Goal: Task Accomplishment & Management: Use online tool/utility

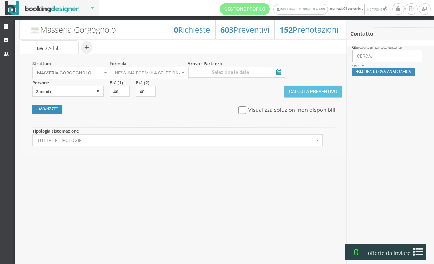
select select
click at [7, 39] on icon at bounding box center [7, 40] width 6 height 5
select select
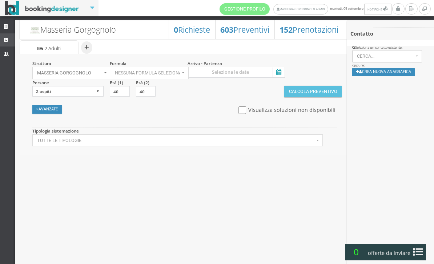
click at [10, 37] on link "CRM" at bounding box center [7, 39] width 15 height 13
select select
click at [273, 69] on icon at bounding box center [277, 73] width 11 height 10
click at [273, 69] on input at bounding box center [235, 72] width 97 height 11
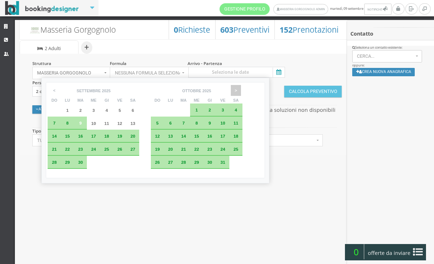
click at [241, 87] on span ">" at bounding box center [236, 90] width 10 height 11
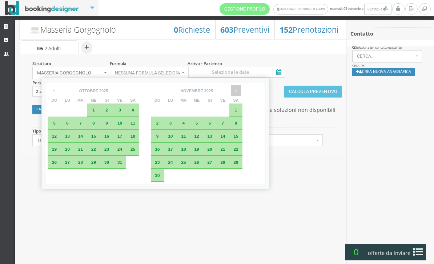
click at [241, 87] on span ">" at bounding box center [236, 90] width 10 height 11
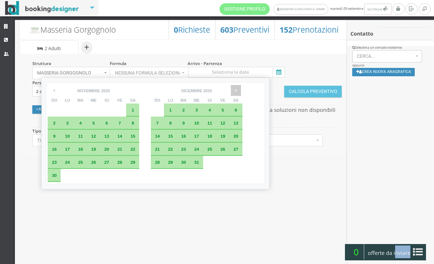
click at [241, 87] on span ">" at bounding box center [236, 90] width 10 height 11
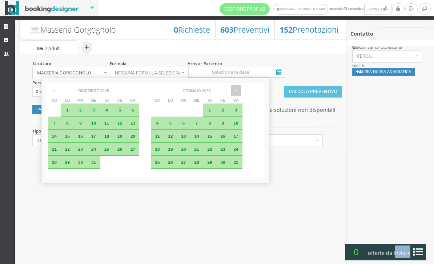
click at [241, 87] on span ">" at bounding box center [236, 90] width 10 height 11
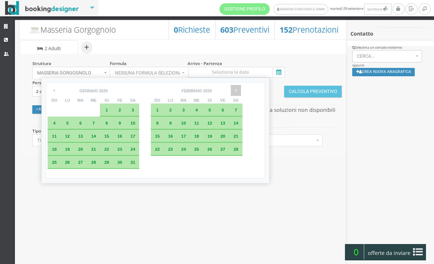
click at [241, 87] on span ">" at bounding box center [236, 90] width 10 height 11
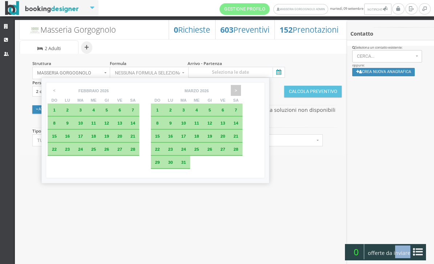
click at [241, 87] on span ">" at bounding box center [236, 90] width 10 height 11
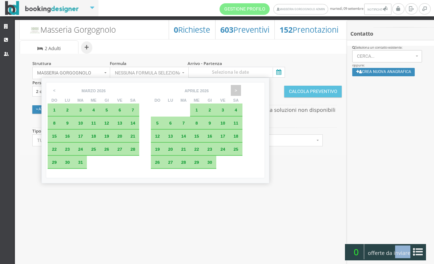
click at [241, 87] on span ">" at bounding box center [236, 90] width 10 height 11
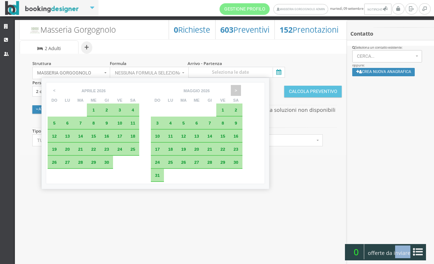
click at [241, 87] on span ">" at bounding box center [236, 90] width 10 height 11
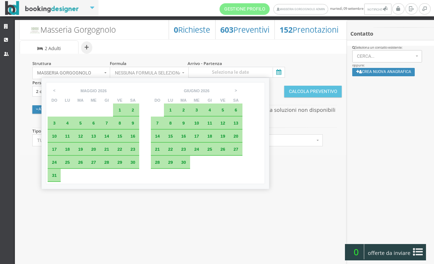
click at [160, 125] on div "7" at bounding box center [157, 123] width 6 height 4
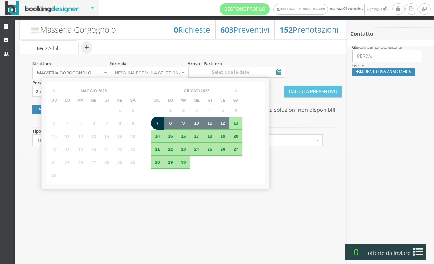
click at [225, 125] on span "12" at bounding box center [222, 123] width 5 height 5
type input "07 giu 2026 - 12 giu 2026"
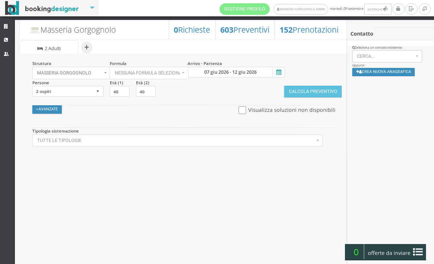
click at [327, 91] on button "Calcola Preventivo" at bounding box center [312, 92] width 57 height 12
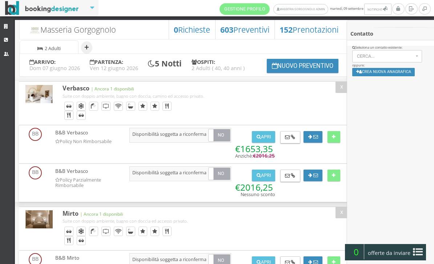
click at [86, 50] on button "+" at bounding box center [86, 47] width 11 height 12
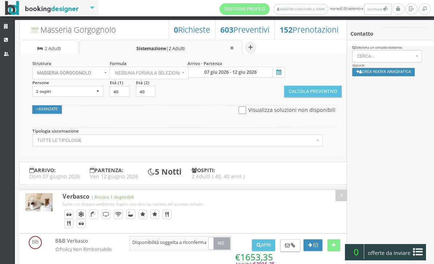
click at [276, 71] on icon at bounding box center [277, 73] width 11 height 10
click at [276, 71] on input "07 giu 2026 - 12 giu 2026" at bounding box center [235, 72] width 97 height 11
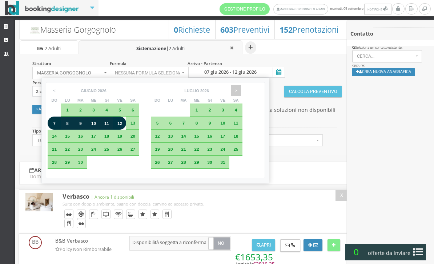
click at [241, 94] on span ">" at bounding box center [236, 90] width 10 height 11
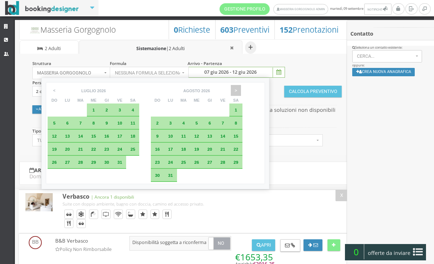
click at [241, 94] on span ">" at bounding box center [236, 90] width 10 height 11
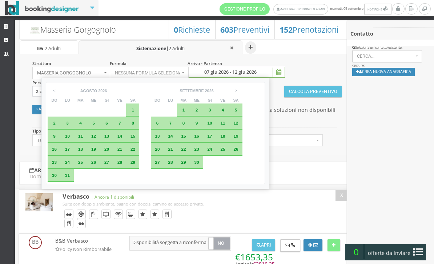
click at [159, 125] on span "6" at bounding box center [157, 123] width 3 height 5
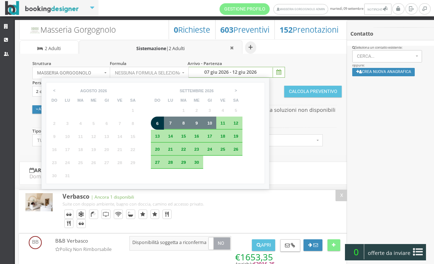
click at [212, 123] on span "10" at bounding box center [209, 123] width 5 height 5
type input "06 set 2026 - 10 set 2026"
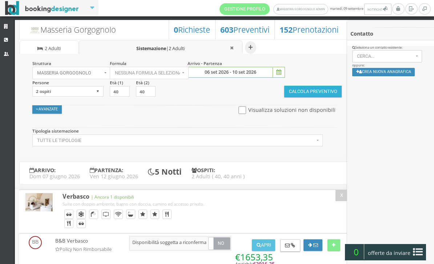
click at [304, 91] on button "Calcola Preventivo" at bounding box center [312, 92] width 57 height 12
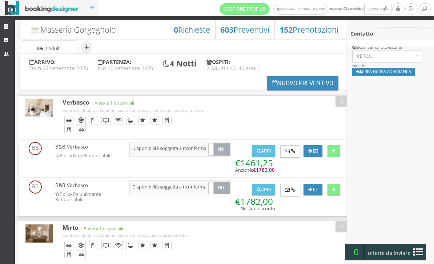
scroll to position [39, 0]
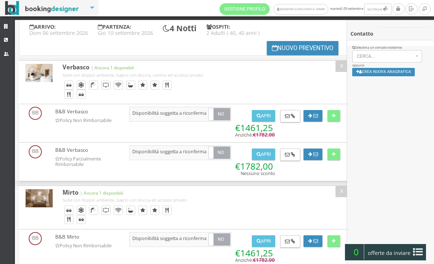
click at [279, 48] on button "Nuovo Preventivo" at bounding box center [303, 48] width 72 height 14
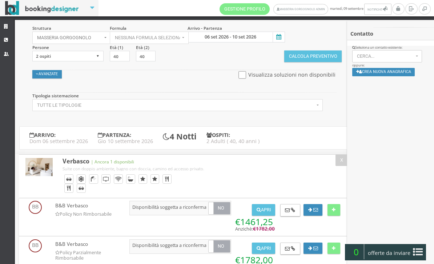
click at [281, 41] on icon at bounding box center [277, 37] width 11 height 10
click at [281, 41] on input "06 set 2026 - 10 set 2026" at bounding box center [235, 37] width 97 height 11
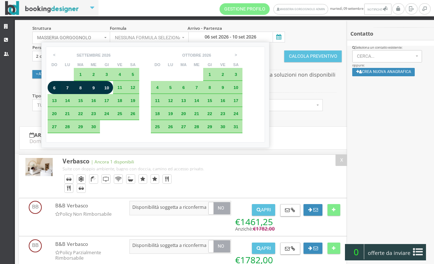
click at [56, 90] on span "6" at bounding box center [54, 87] width 3 height 5
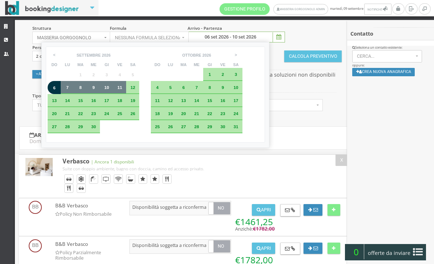
click at [122, 87] on div "11" at bounding box center [119, 87] width 13 height 13
type input "06 set 2026 - 11 set 2026"
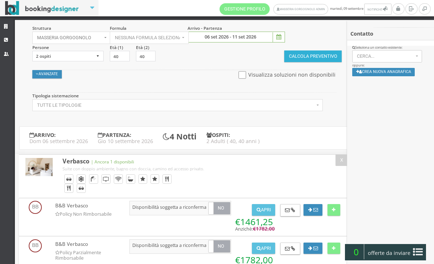
click at [318, 57] on button "Calcola Preventivo" at bounding box center [312, 56] width 57 height 12
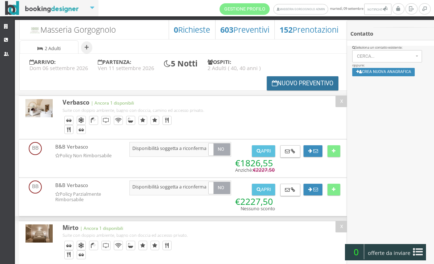
click at [287, 89] on button "Nuovo Preventivo" at bounding box center [303, 83] width 72 height 14
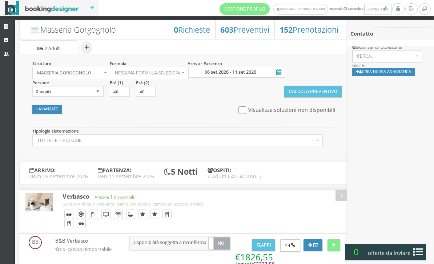
click at [280, 73] on icon at bounding box center [277, 73] width 11 height 10
click at [280, 73] on input "06 set 2026 - 11 set 2026" at bounding box center [235, 72] width 97 height 11
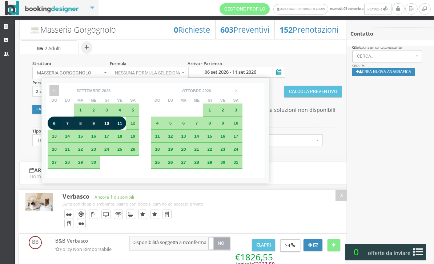
click at [50, 86] on span "<" at bounding box center [54, 90] width 10 height 11
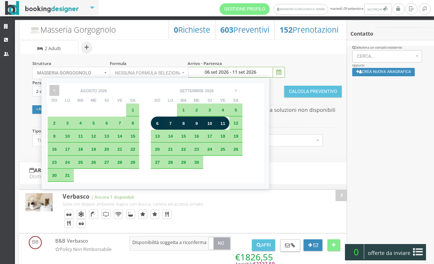
click at [53, 92] on span "<" at bounding box center [54, 90] width 10 height 11
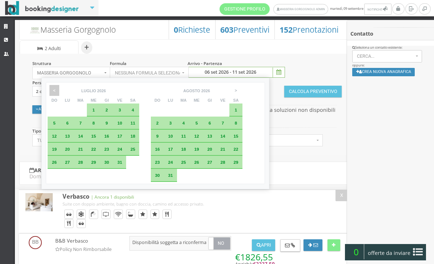
click at [50, 89] on span "<" at bounding box center [54, 90] width 10 height 11
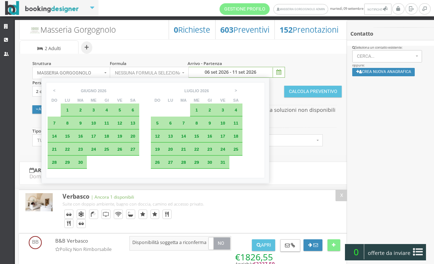
click at [55, 124] on span "7" at bounding box center [54, 123] width 3 height 5
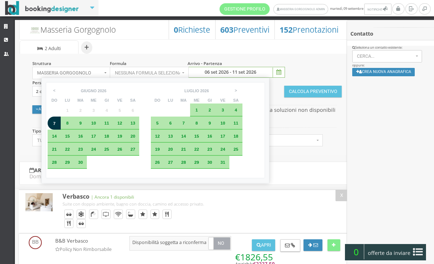
click at [126, 128] on div "12" at bounding box center [119, 123] width 13 height 13
type input "07 giu 2026 - 12 giu 2026"
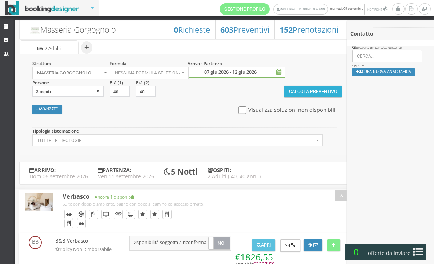
click at [304, 96] on button "Calcola Preventivo" at bounding box center [312, 92] width 57 height 12
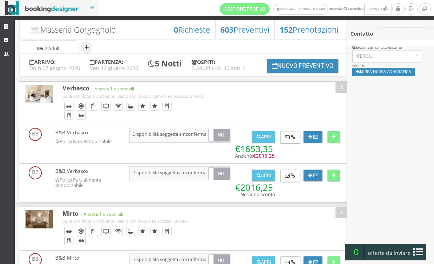
click at [83, 46] on button "+" at bounding box center [86, 47] width 11 height 12
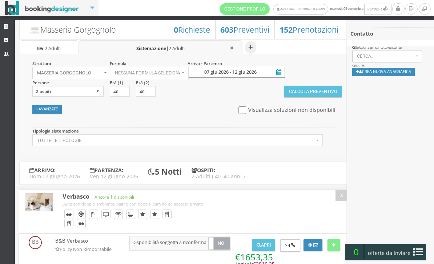
click at [274, 67] on input "07 giu 2026 - 12 giu 2026" at bounding box center [235, 72] width 97 height 11
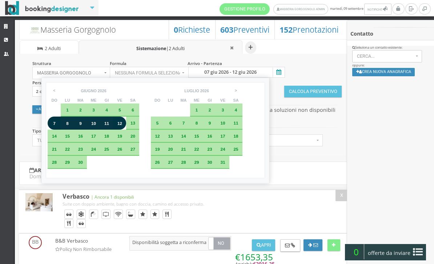
click at [229, 89] on th "gennaio febbraio marzo aprile maggio giugno luglio agosto settembre ottobre nov…" at bounding box center [196, 90] width 65 height 13
click at [241, 91] on span ">" at bounding box center [236, 90] width 10 height 11
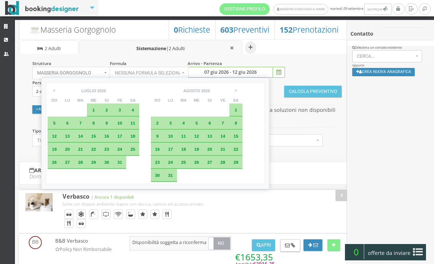
click at [37, 48] on icon at bounding box center [39, 48] width 5 height 5
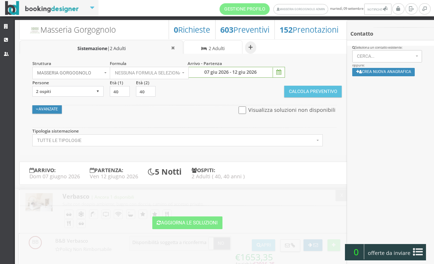
scroll to position [0, 0]
click at [184, 224] on button "Aggiorna le soluzioni" at bounding box center [187, 222] width 70 height 13
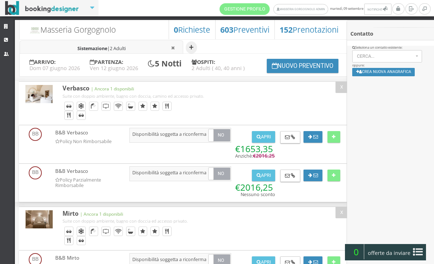
click at [192, 46] on button "+" at bounding box center [191, 47] width 11 height 12
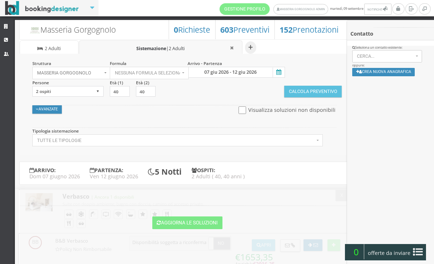
click at [277, 72] on icon at bounding box center [277, 73] width 11 height 10
click at [277, 72] on input "07 giu 2026 - 12 giu 2026" at bounding box center [235, 72] width 97 height 11
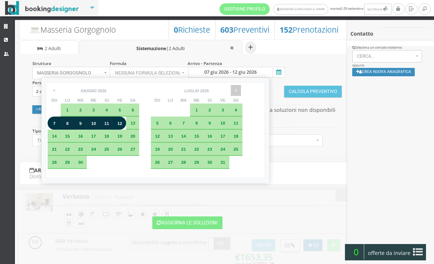
click at [241, 91] on span ">" at bounding box center [236, 90] width 10 height 11
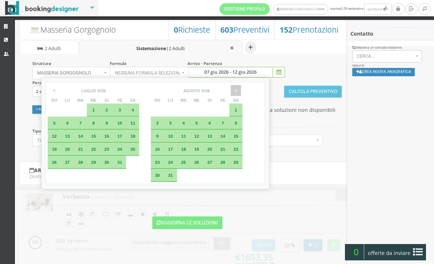
click at [241, 86] on span ">" at bounding box center [236, 90] width 10 height 11
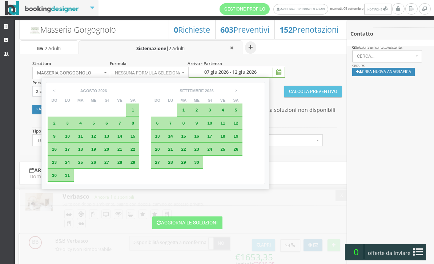
click at [159, 123] on span "6" at bounding box center [157, 123] width 3 height 5
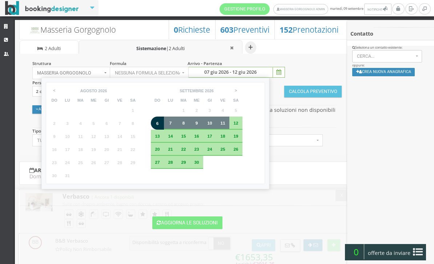
click at [225, 125] on span "11" at bounding box center [222, 123] width 5 height 5
type input "06 set 2026 - 11 set 2026"
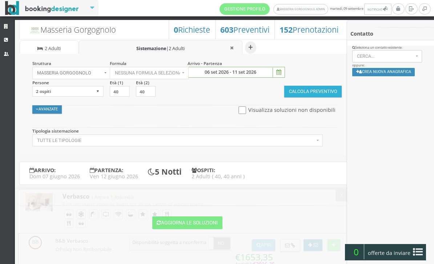
click at [315, 94] on button "Calcola Preventivo" at bounding box center [312, 92] width 57 height 12
